Goal: Navigation & Orientation: Find specific page/section

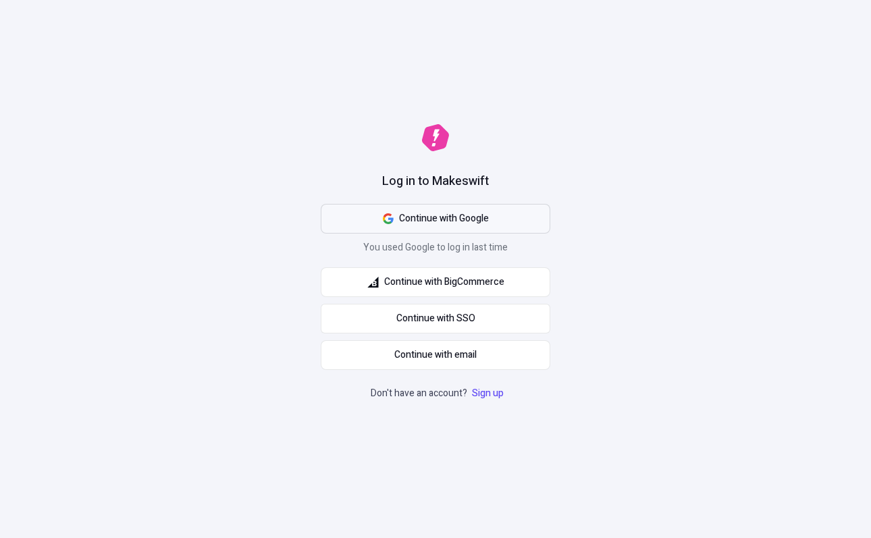
click at [503, 218] on button "Continue with Google" at bounding box center [436, 219] width 230 height 30
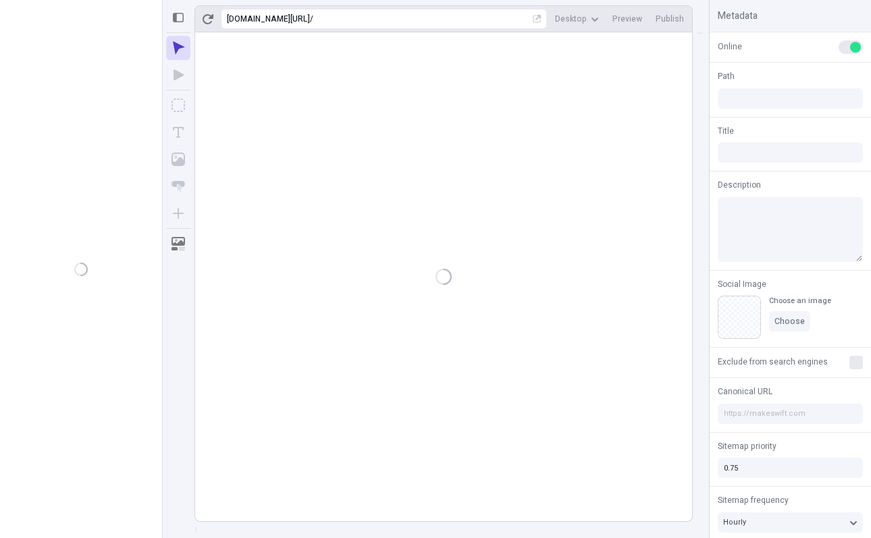
type input "/page"
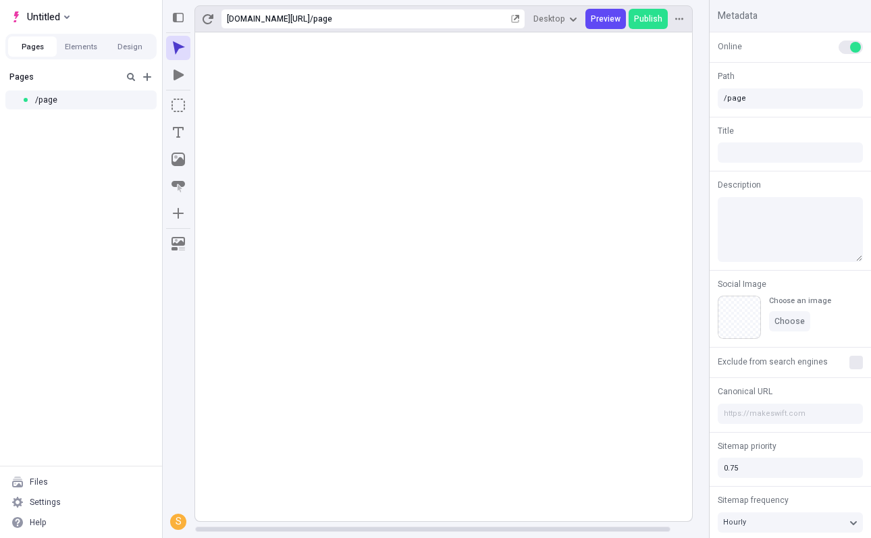
click at [82, 22] on div "Untitled" at bounding box center [81, 14] width 162 height 28
click at [54, 22] on span "Untitled" at bounding box center [43, 17] width 33 height 16
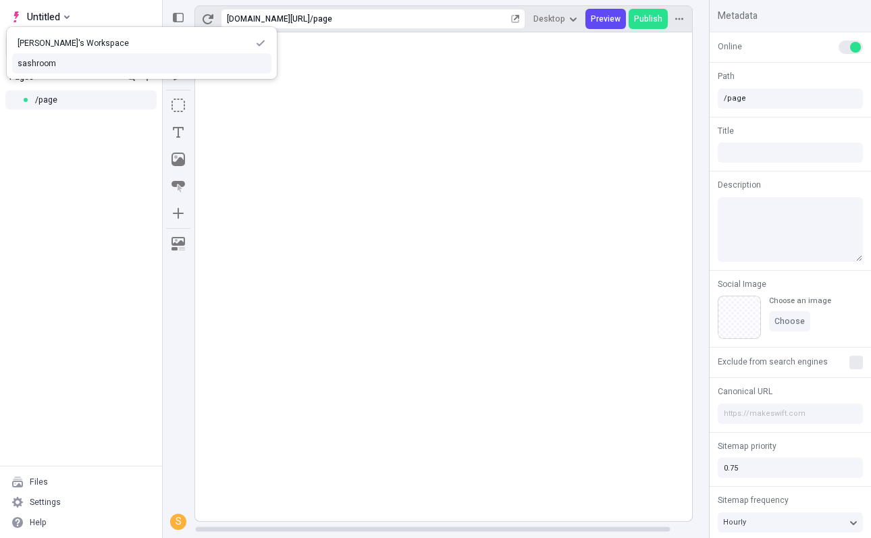
click at [62, 59] on div "sashroom" at bounding box center [142, 63] width 249 height 11
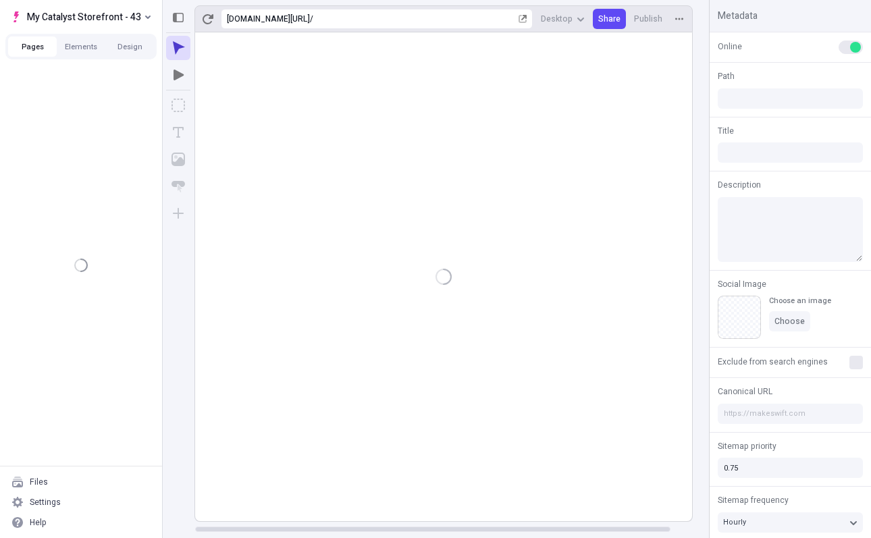
type input "/"
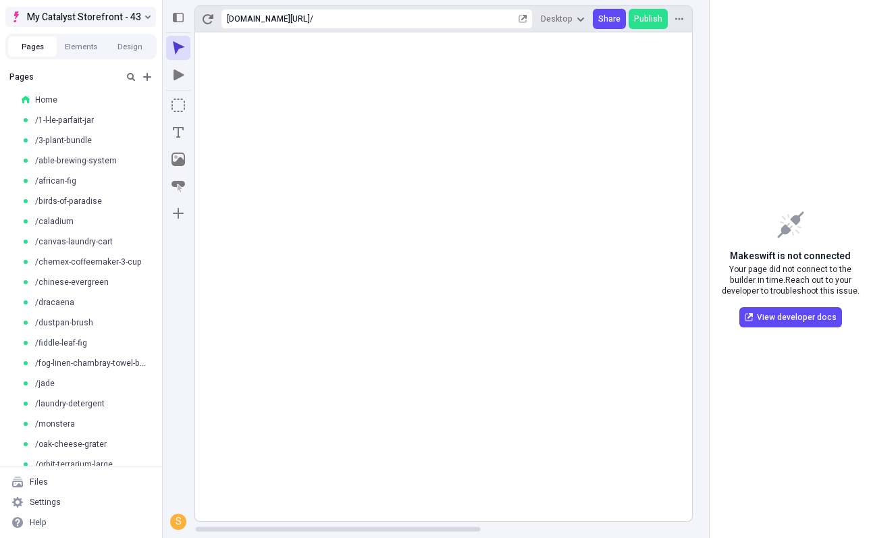
click at [114, 18] on span "My Catalyst Storefront - 43" at bounding box center [84, 17] width 114 height 16
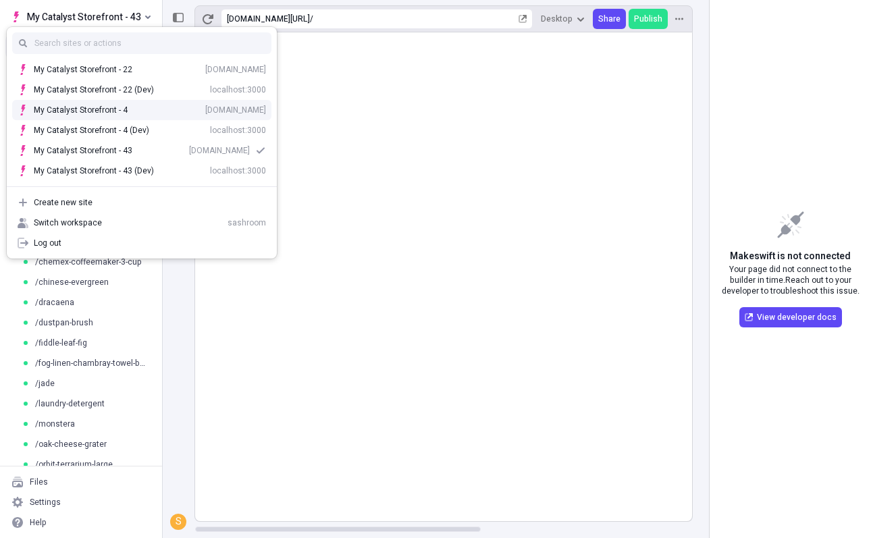
click at [174, 116] on div "My Catalyst Storefront - 4 [DOMAIN_NAME]" at bounding box center [142, 110] width 270 height 20
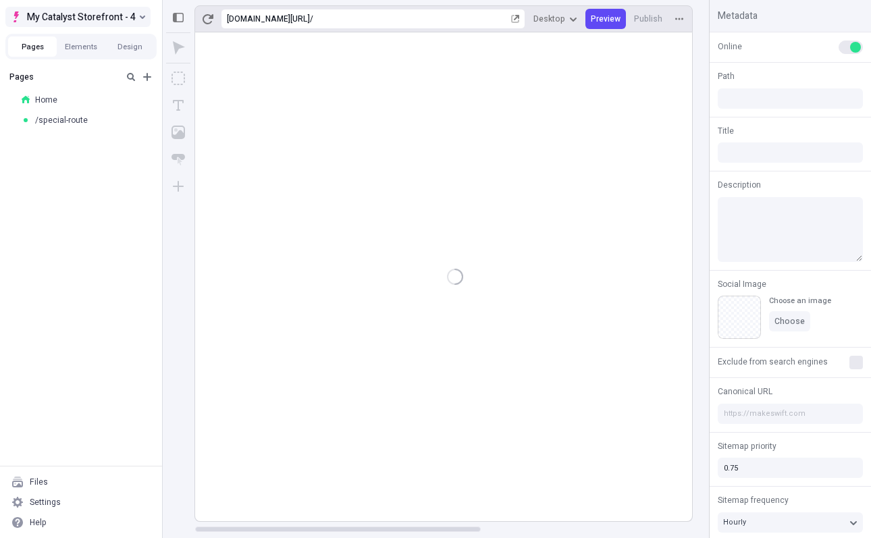
type input "/"
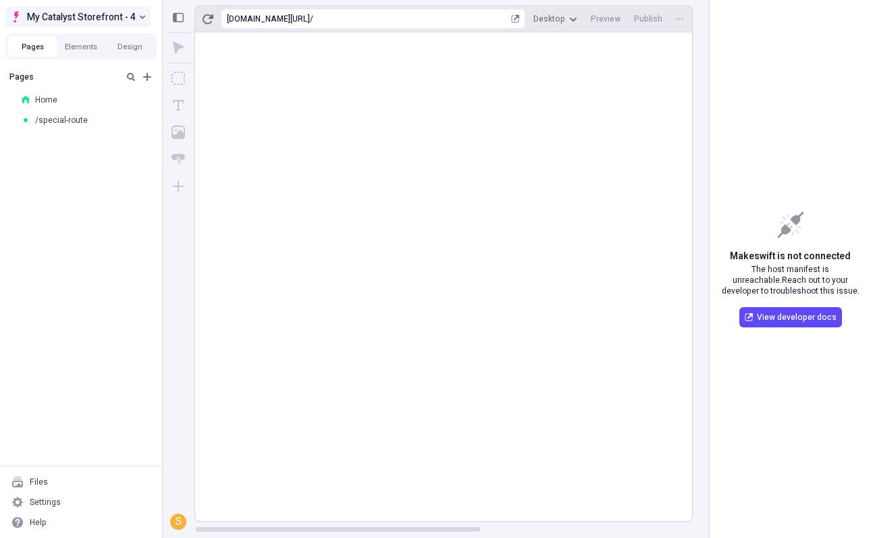
click at [130, 20] on span "My Catalyst Storefront - 4" at bounding box center [81, 17] width 109 height 16
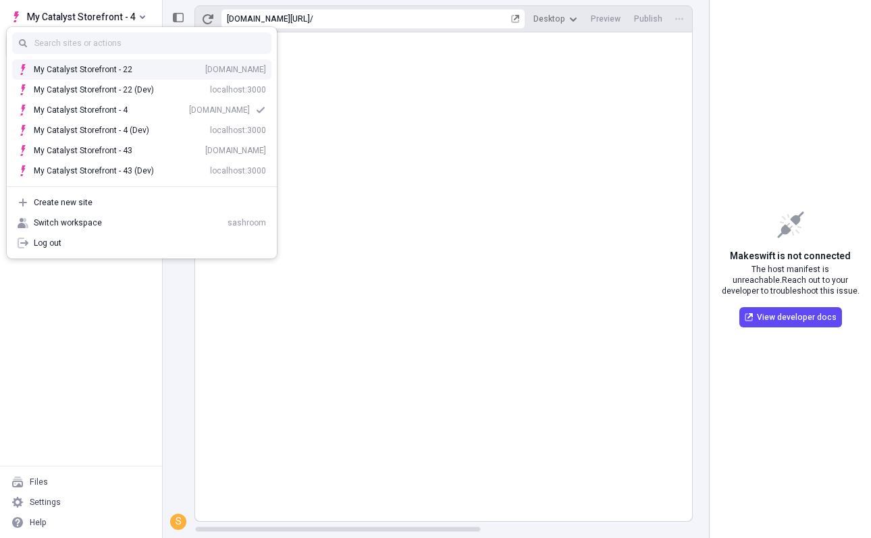
click at [205, 66] on div "store-sh8qjyjjfe-1788660.catalyst-sandbox-vercel.store" at bounding box center [235, 69] width 61 height 11
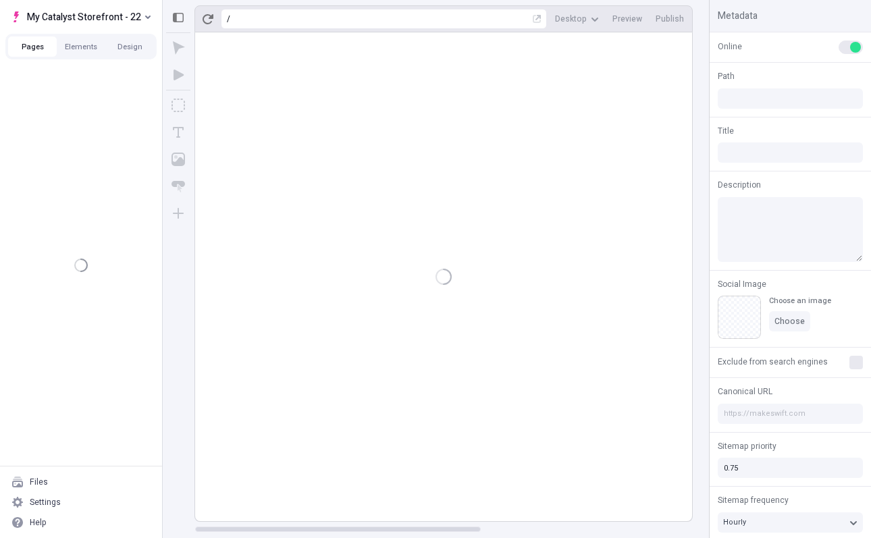
type input "/"
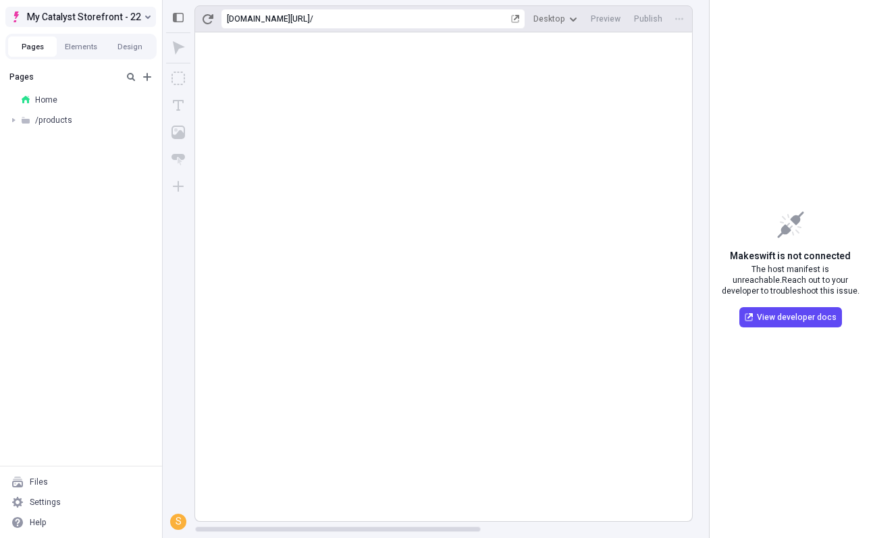
click at [111, 21] on span "My Catalyst Storefront - 22" at bounding box center [84, 17] width 114 height 16
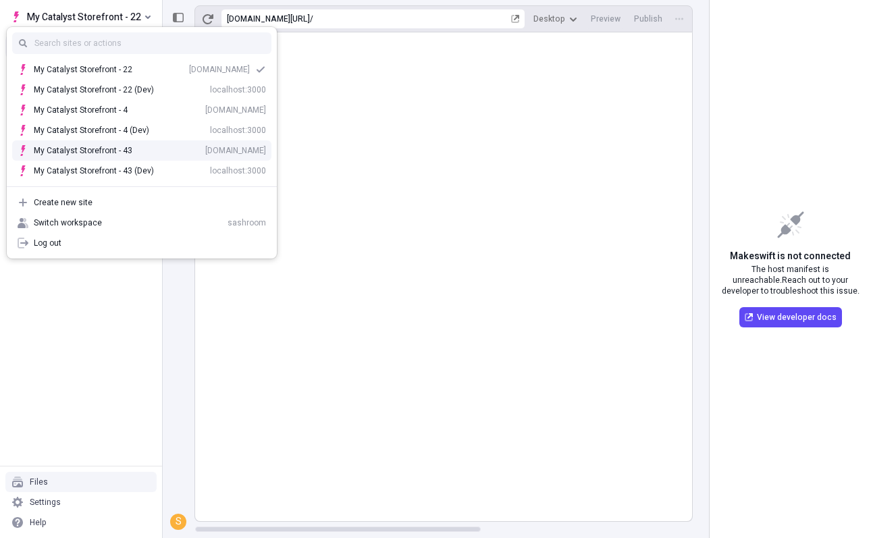
click at [205, 147] on div "store-sh8qjyjjfe-1788889.catalyst-sandbox-vercel.store" at bounding box center [235, 150] width 61 height 11
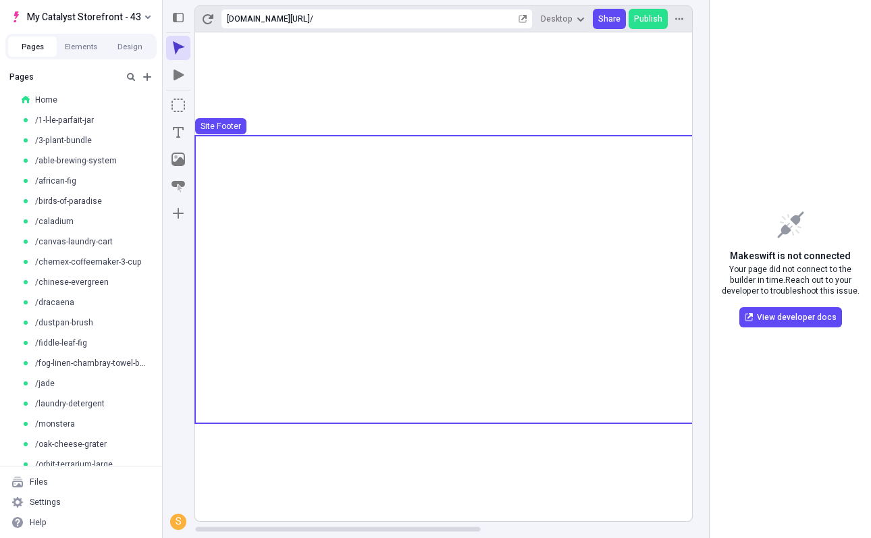
click at [753, 253] on span "Makeswift is not connected" at bounding box center [790, 256] width 121 height 15
drag, startPoint x: 753, startPoint y: 253, endPoint x: 827, endPoint y: 253, distance: 73.6
click at [827, 253] on span "Makeswift is not connected" at bounding box center [790, 256] width 121 height 15
copy span "Makeswift is not connected"
click at [827, 253] on span "Makeswift is not connected" at bounding box center [790, 256] width 121 height 15
